Goal: Find specific page/section: Find specific page/section

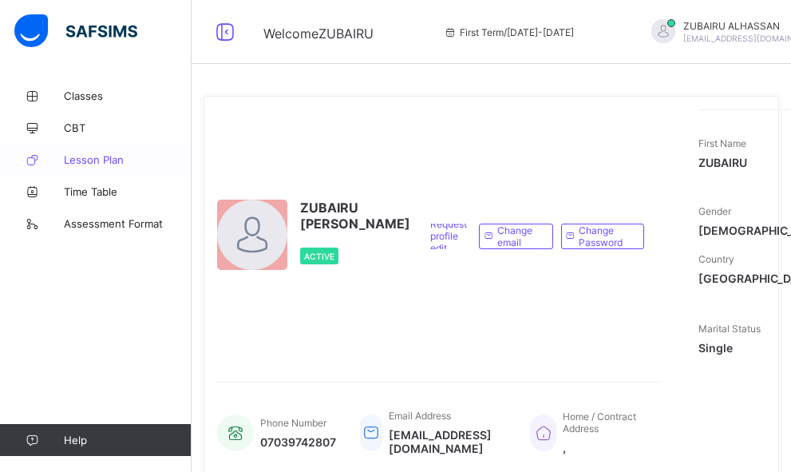
click at [113, 156] on span "Lesson Plan" at bounding box center [128, 159] width 128 height 13
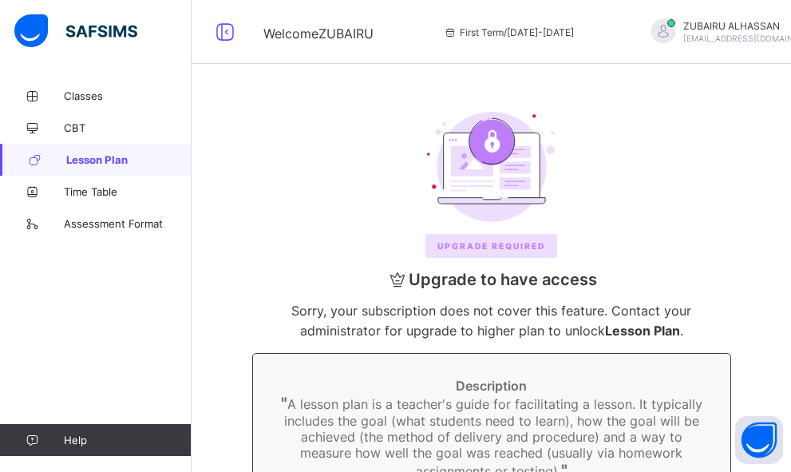
click at [113, 156] on span "Lesson Plan" at bounding box center [128, 159] width 125 height 13
click at [500, 240] on div "Upgrade REQUIRED" at bounding box center [491, 246] width 132 height 24
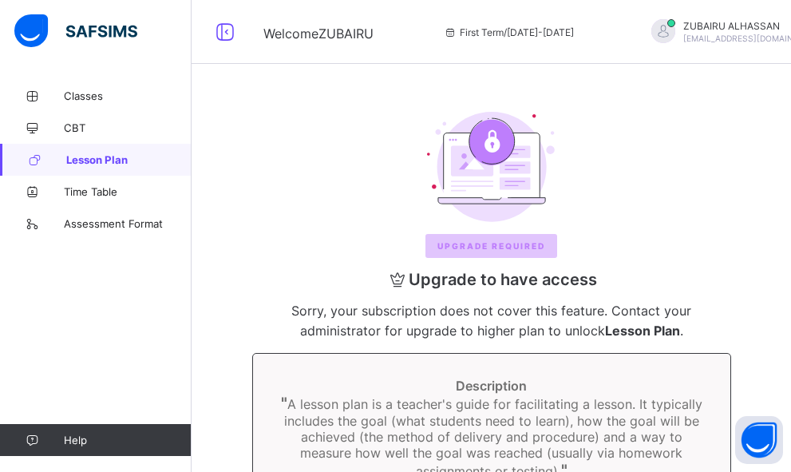
click at [500, 240] on div "Upgrade REQUIRED" at bounding box center [491, 246] width 132 height 24
click at [722, 247] on div "Upgrade REQUIRED Upgrade to have access Sorry, your subscription does not cover…" at bounding box center [492, 373] width 568 height 554
